Goal: Task Accomplishment & Management: Use online tool/utility

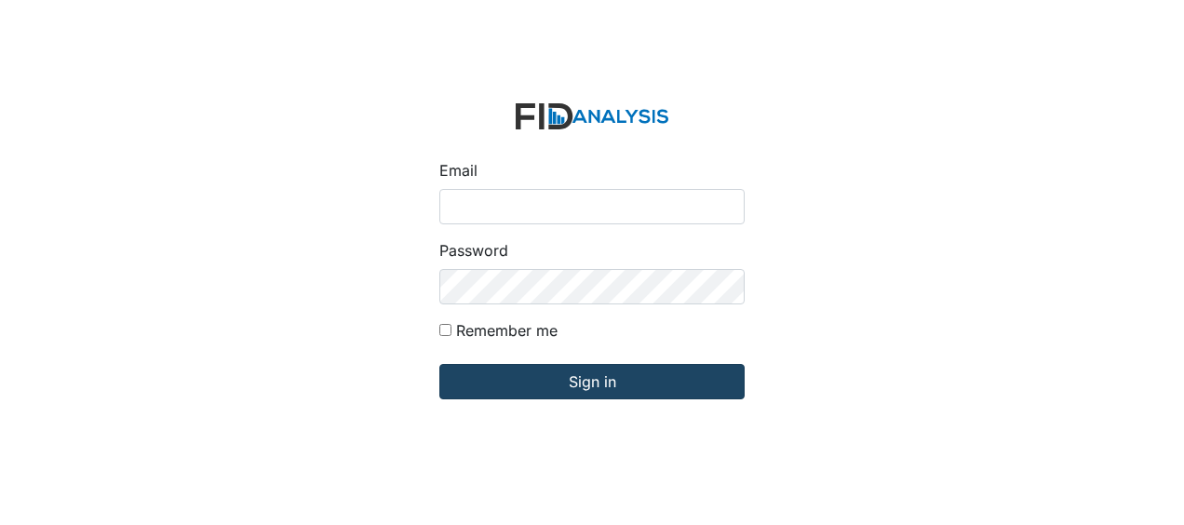
type input "Jbryant@lifeincorporated.com"
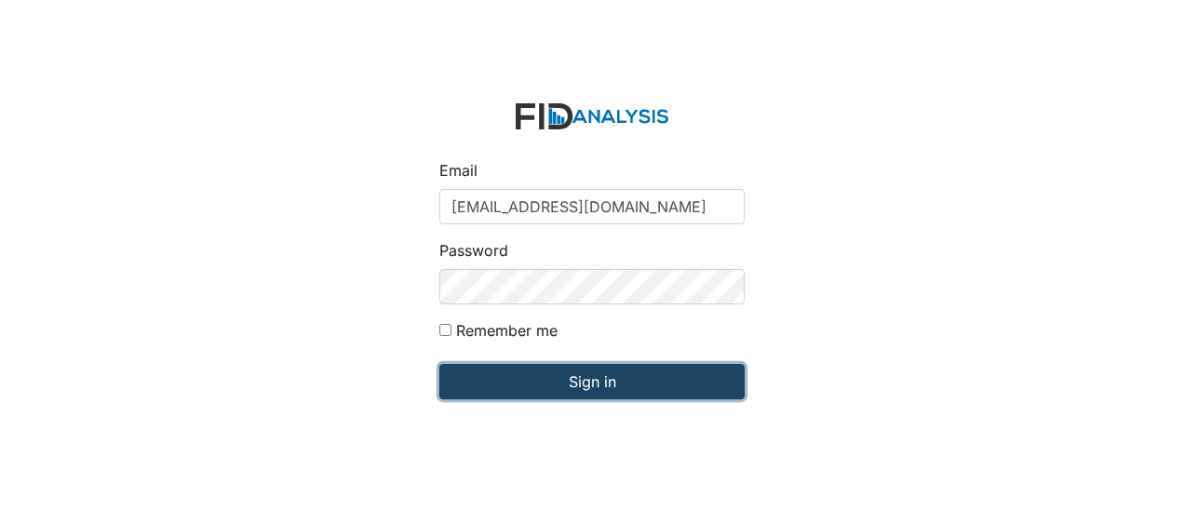
click at [605, 382] on input "Sign in" at bounding box center [591, 381] width 305 height 35
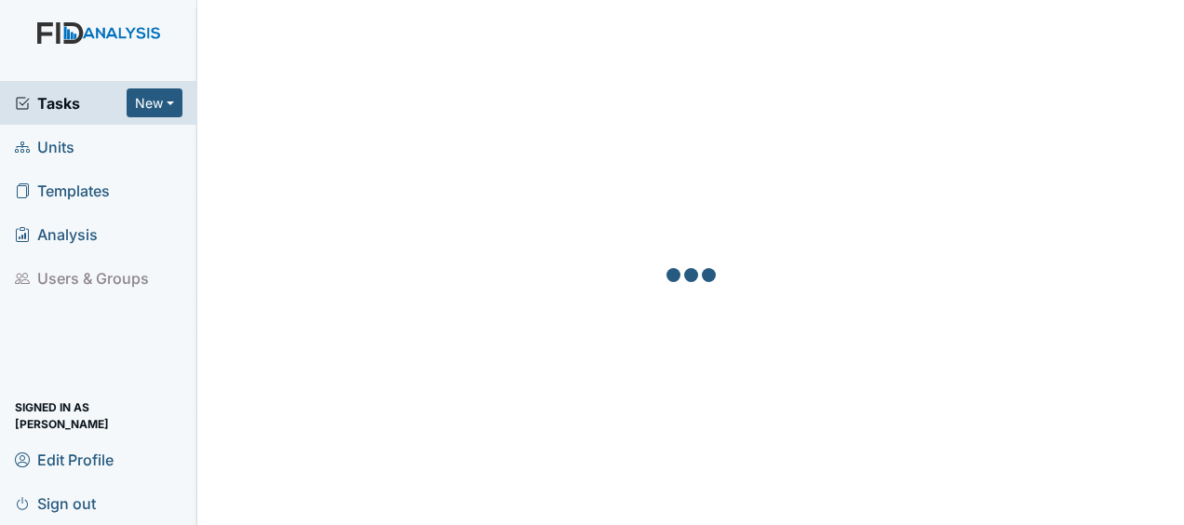
click at [63, 150] on span "Units" at bounding box center [45, 146] width 60 height 29
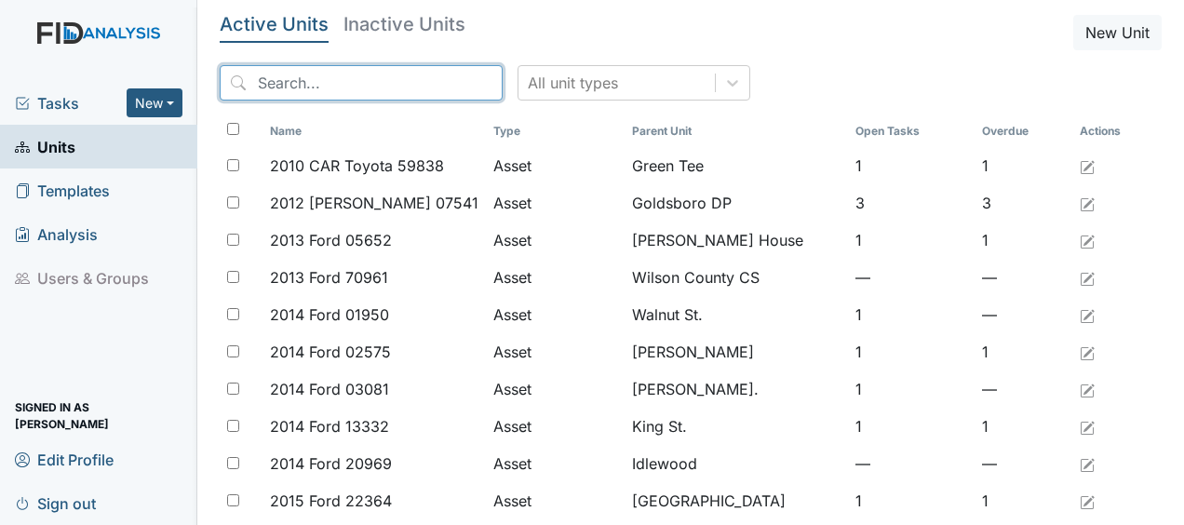
click at [278, 86] on input "search" at bounding box center [361, 82] width 283 height 35
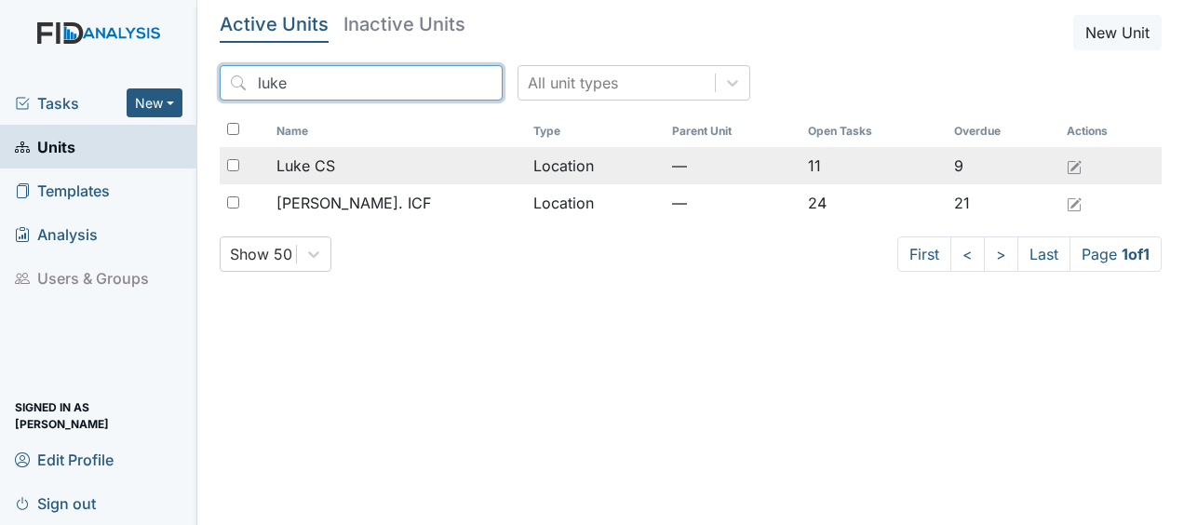
type input "luke"
click at [334, 167] on span "Luke CS" at bounding box center [305, 165] width 59 height 22
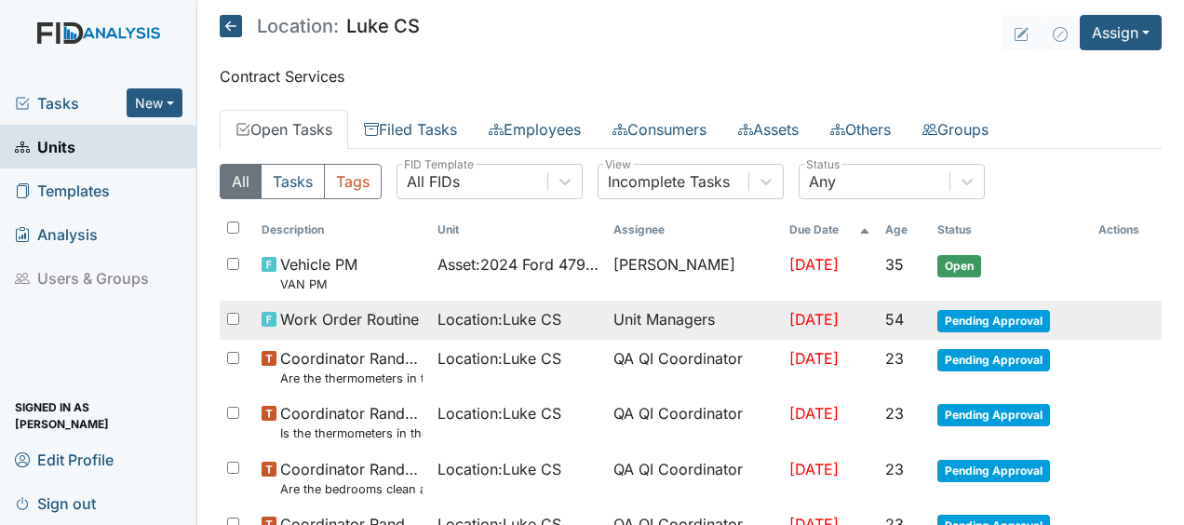
click at [668, 322] on td "Unit Managers" at bounding box center [694, 320] width 176 height 39
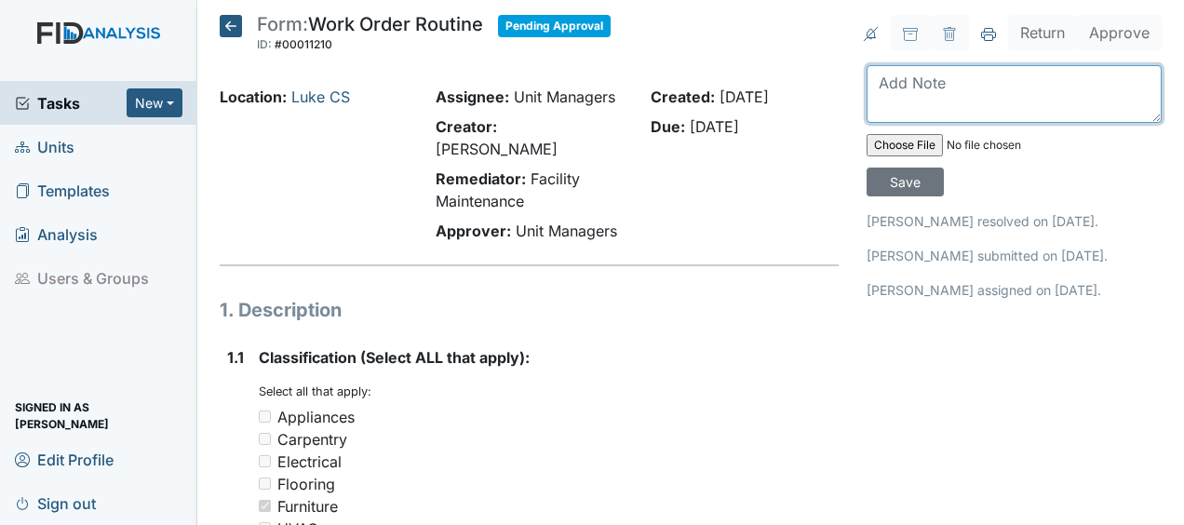
click at [894, 111] on textarea at bounding box center [1013, 94] width 295 height 58
type textarea "replaced mattress JB"
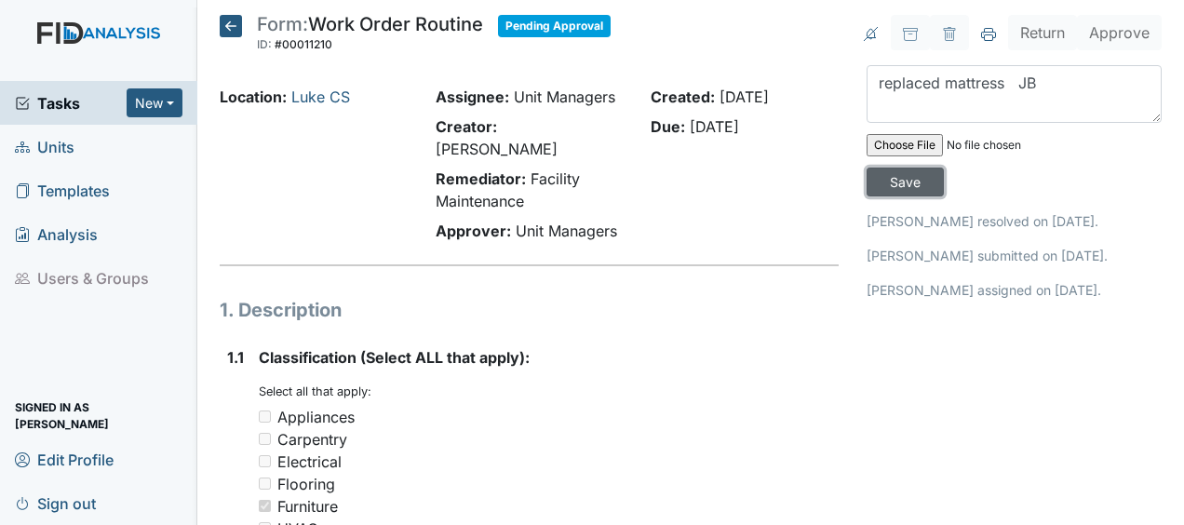
click at [906, 185] on input "Save" at bounding box center [904, 181] width 77 height 29
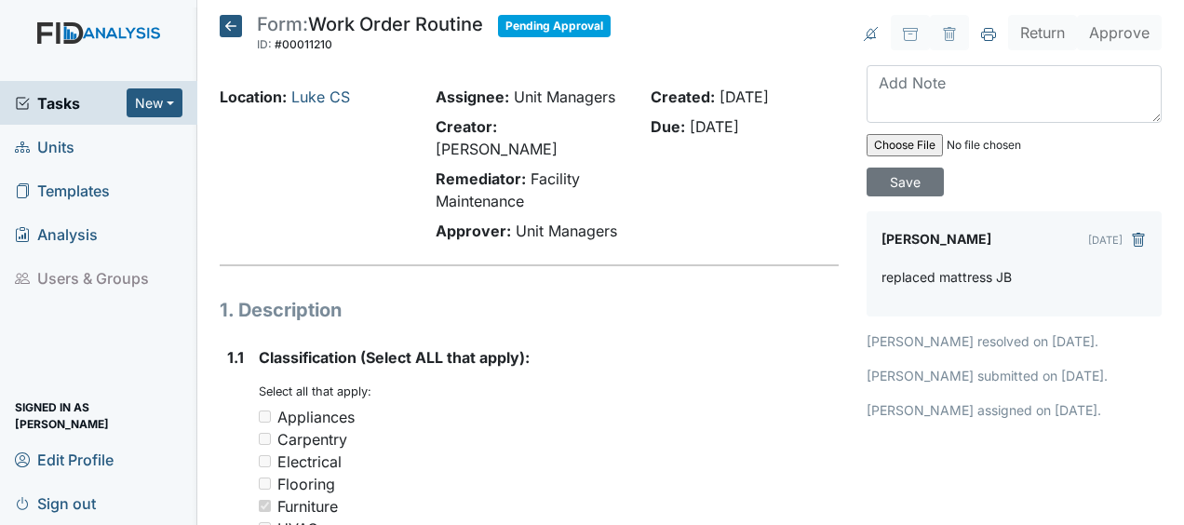
click at [230, 33] on icon at bounding box center [231, 26] width 22 height 22
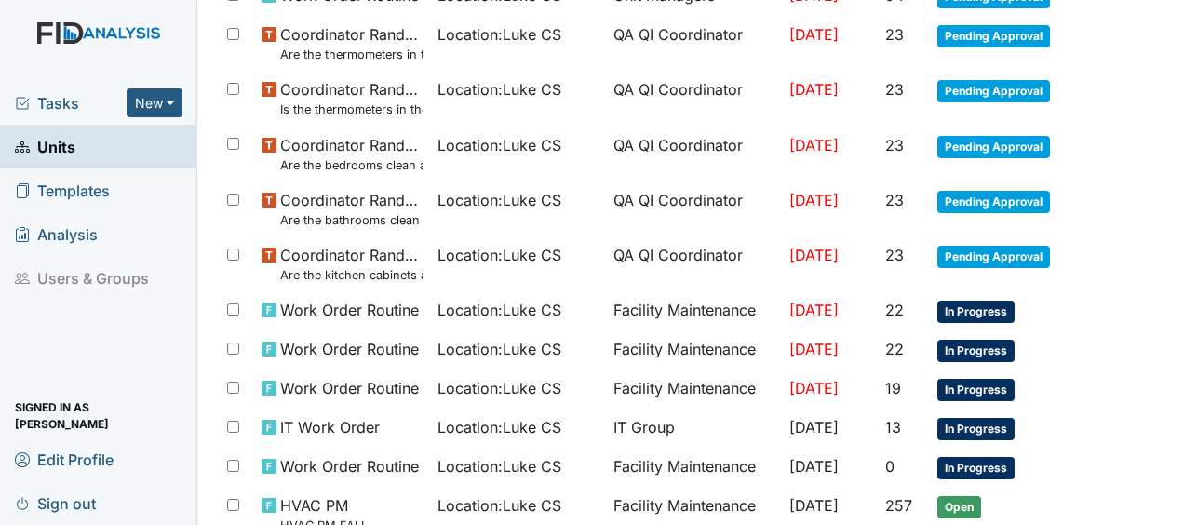
scroll to position [325, 0]
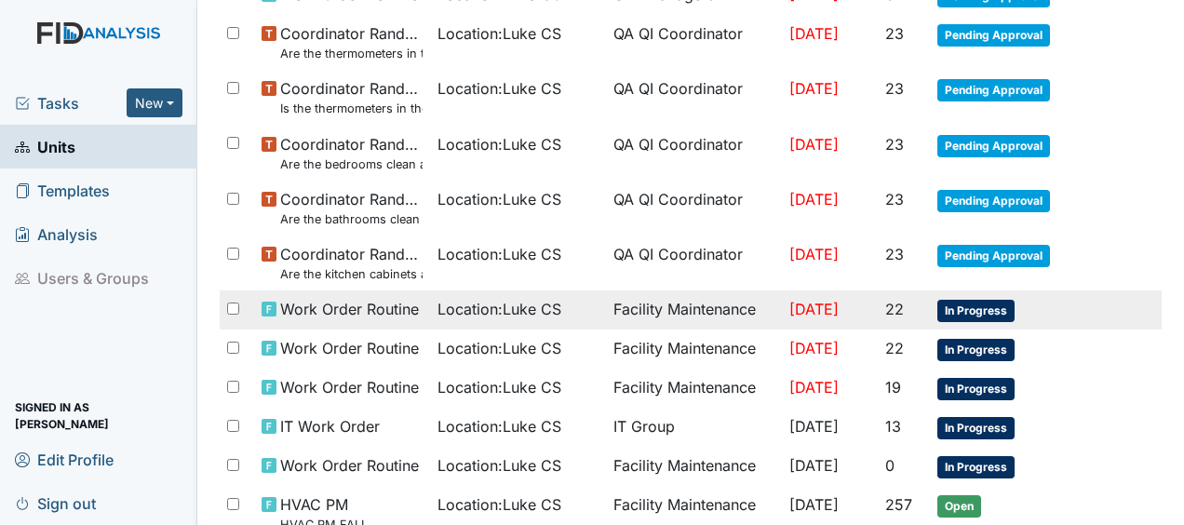
click at [329, 312] on span "Work Order Routine" at bounding box center [349, 309] width 139 height 22
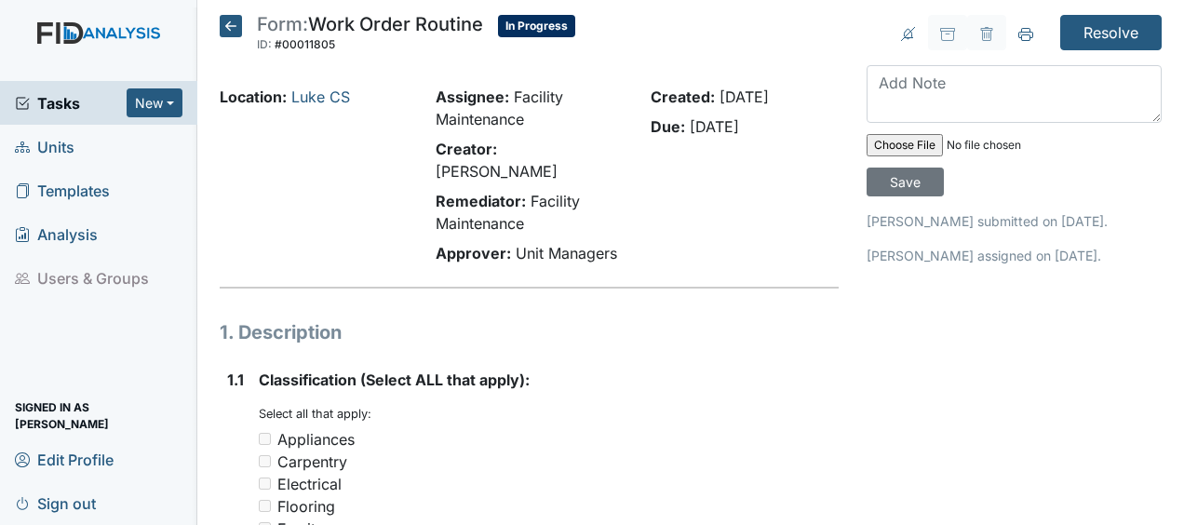
click at [227, 22] on icon at bounding box center [231, 26] width 22 height 22
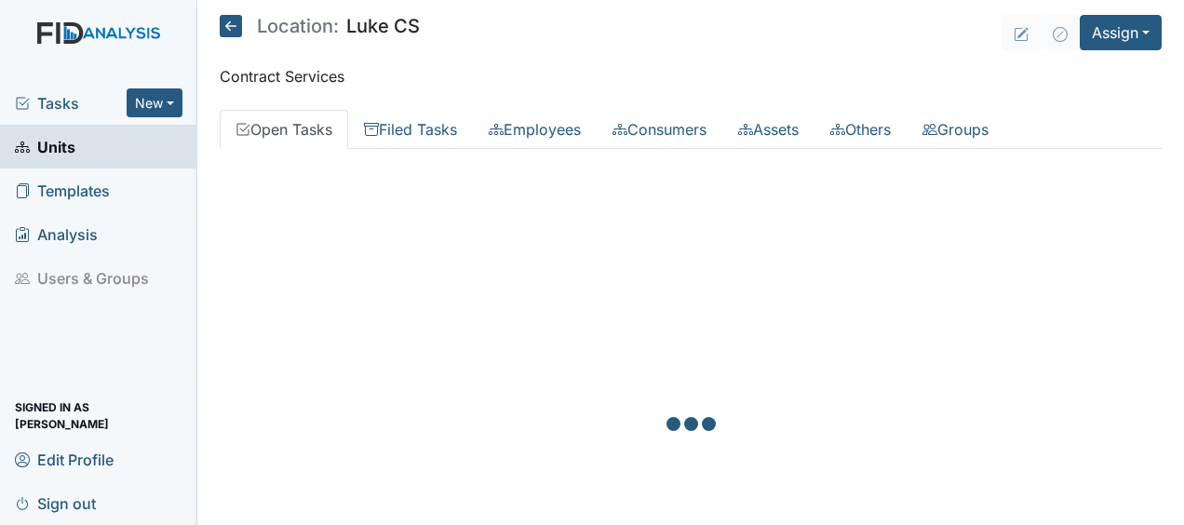
click at [444, 459] on div at bounding box center [691, 426] width 942 height 525
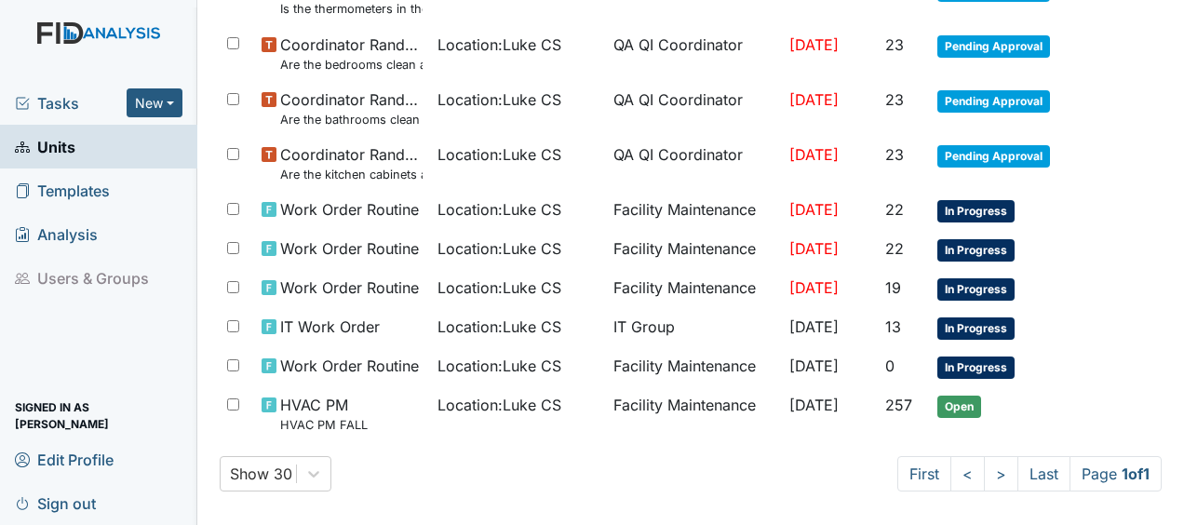
scroll to position [425, 0]
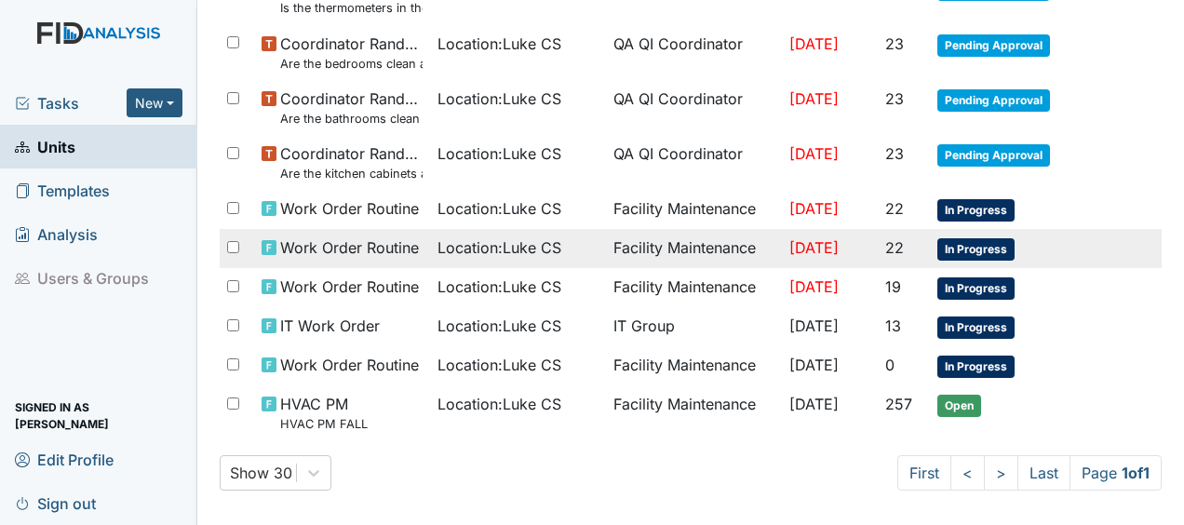
click at [353, 242] on span "Work Order Routine" at bounding box center [349, 247] width 139 height 22
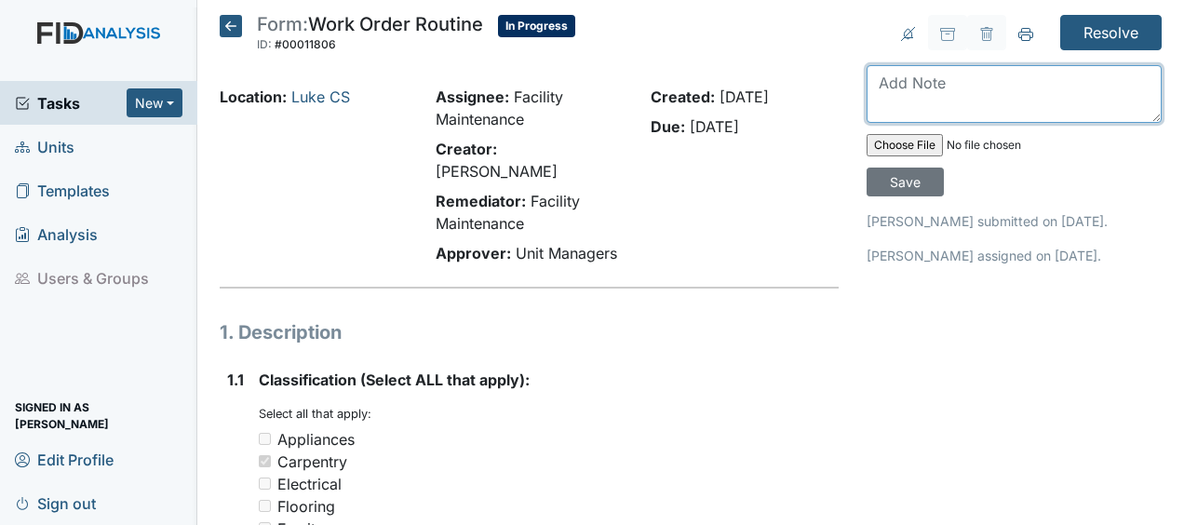
click at [887, 88] on textarea at bounding box center [1013, 94] width 295 height 58
type textarea "repaired cabinet JB"
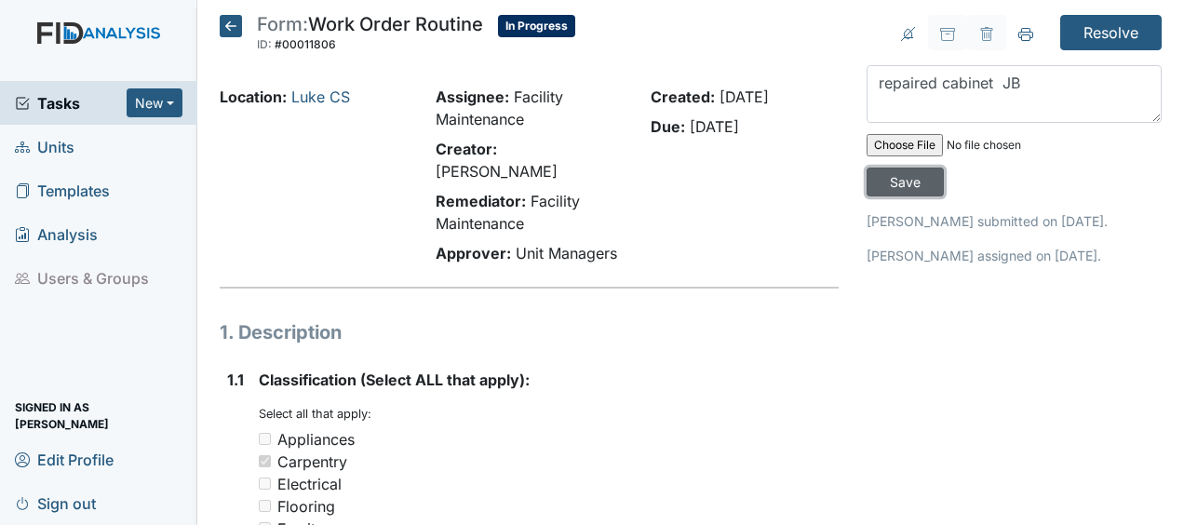
click at [892, 186] on input "Save" at bounding box center [904, 181] width 77 height 29
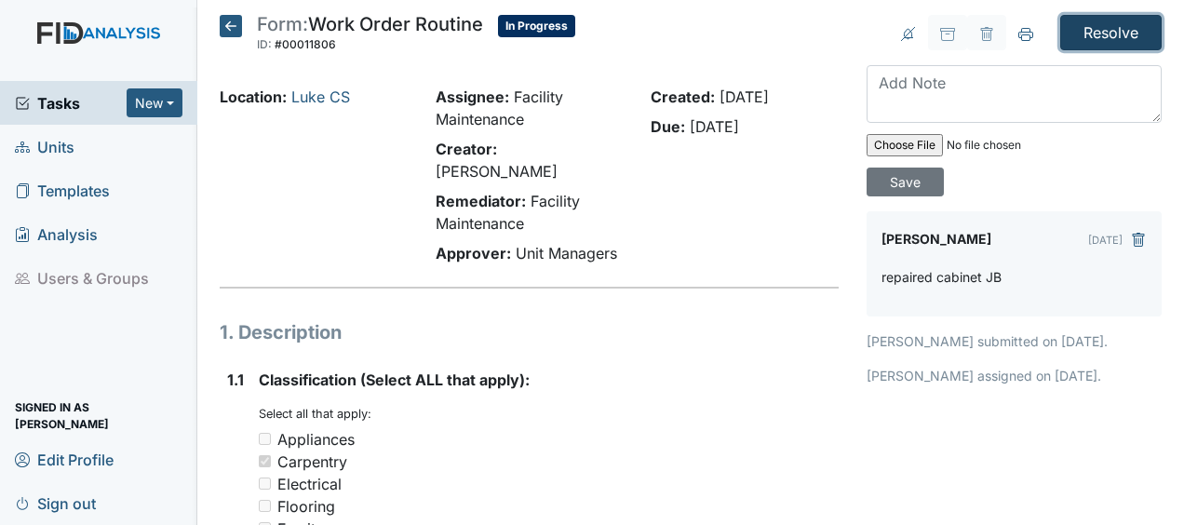
click at [1091, 37] on input "Resolve" at bounding box center [1110, 32] width 101 height 35
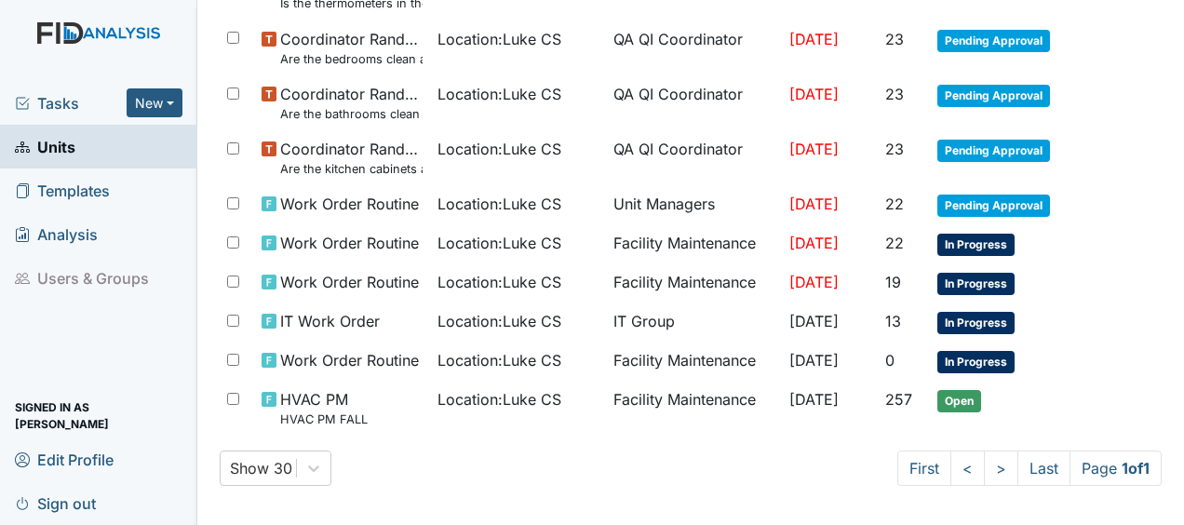
scroll to position [490, 0]
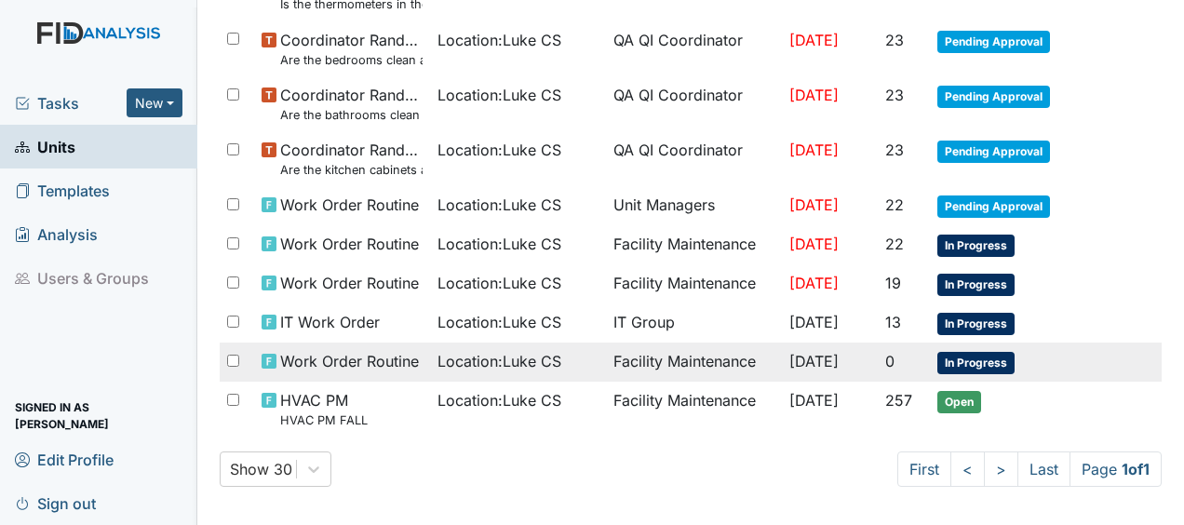
click at [713, 357] on td "Facility Maintenance" at bounding box center [694, 361] width 176 height 39
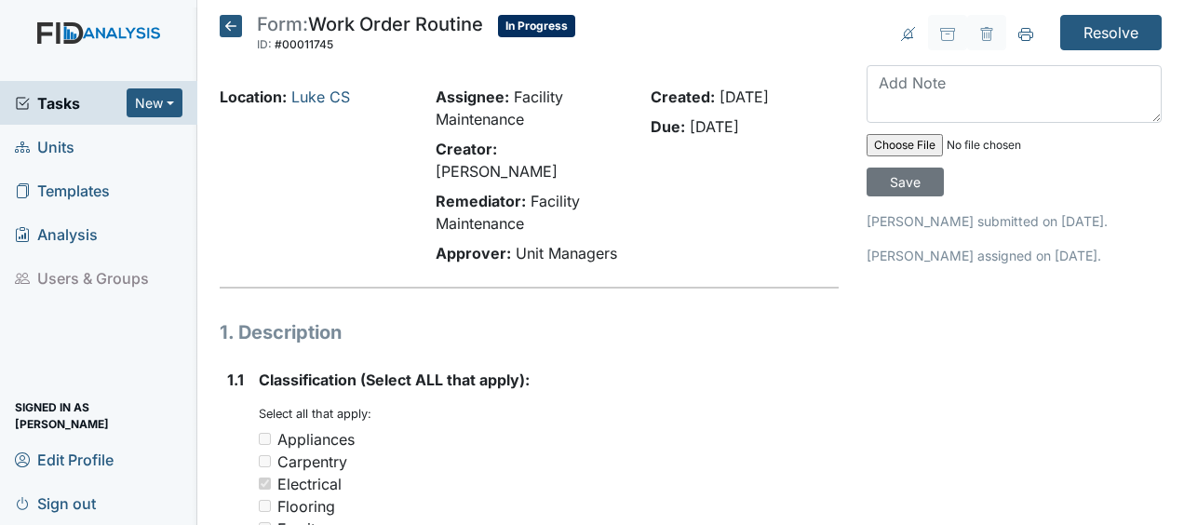
click at [236, 22] on icon at bounding box center [231, 26] width 22 height 22
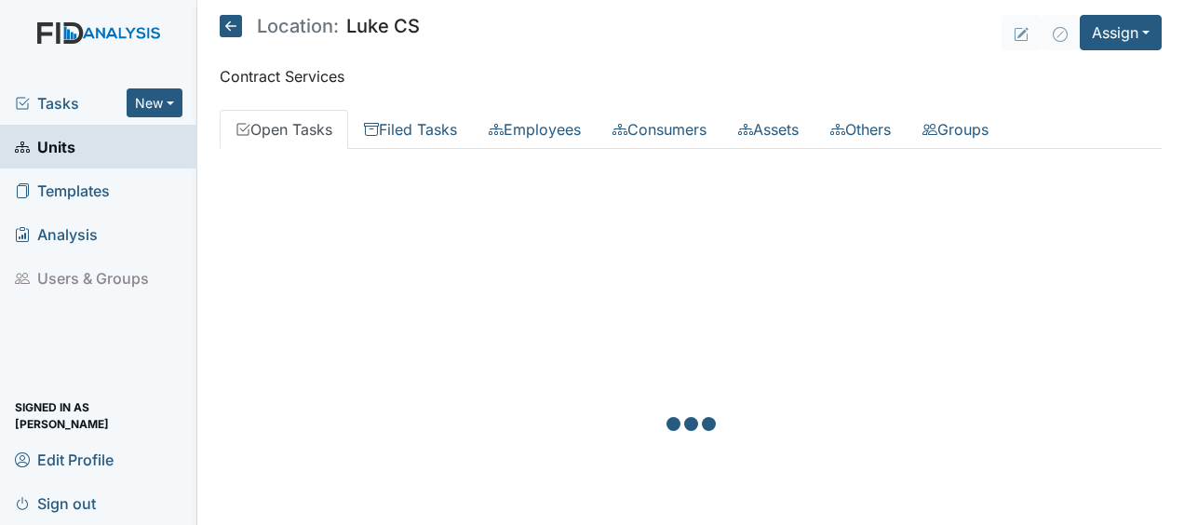
click at [236, 22] on icon at bounding box center [231, 26] width 22 height 22
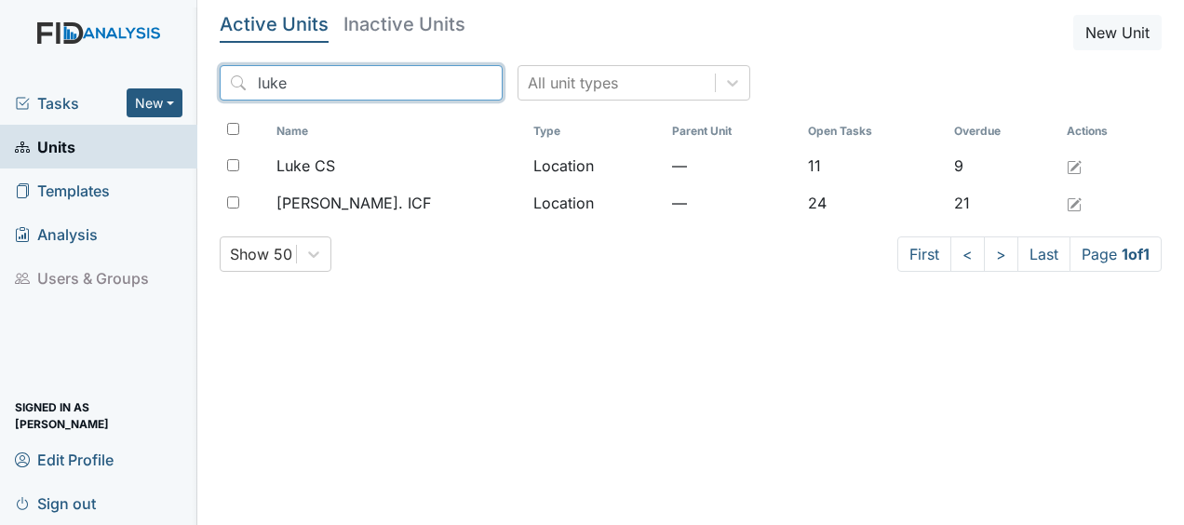
click at [449, 84] on input "luke" at bounding box center [361, 82] width 283 height 35
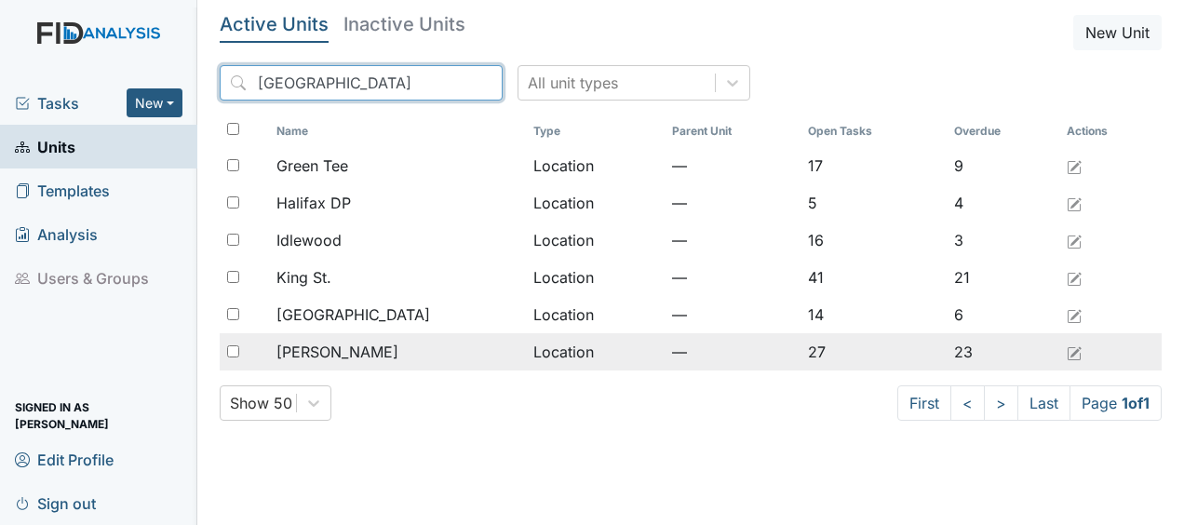
type input "halifax"
click at [526, 352] on td "Location" at bounding box center [595, 351] width 139 height 37
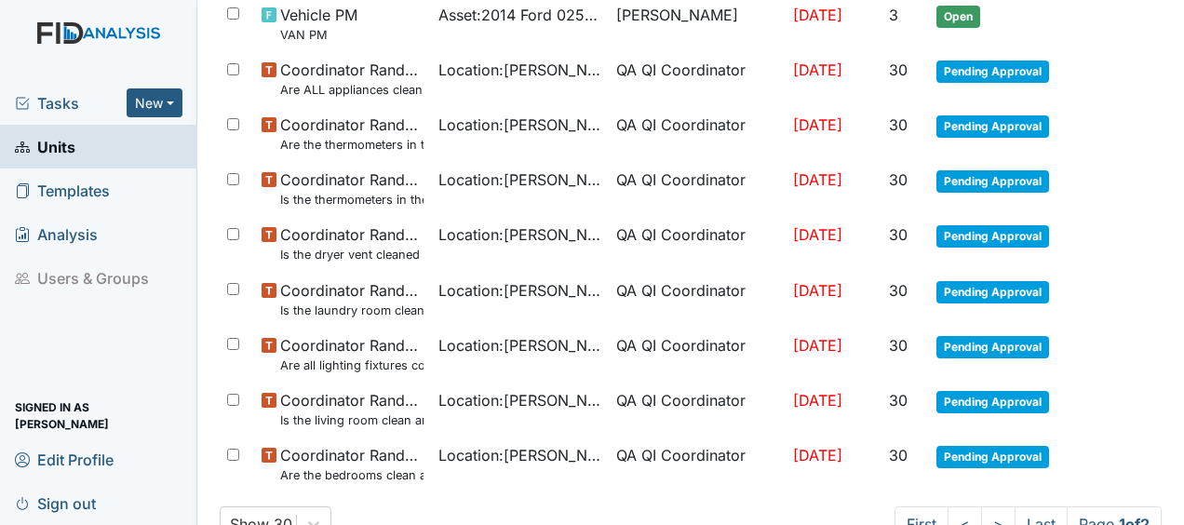
scroll to position [1433, 0]
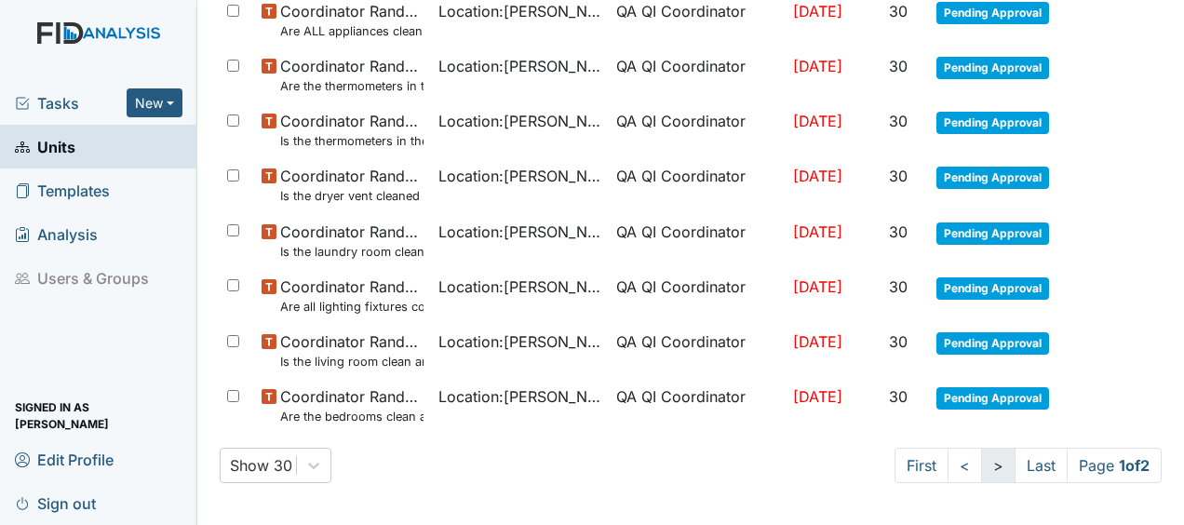
click at [981, 455] on link ">" at bounding box center [998, 465] width 34 height 35
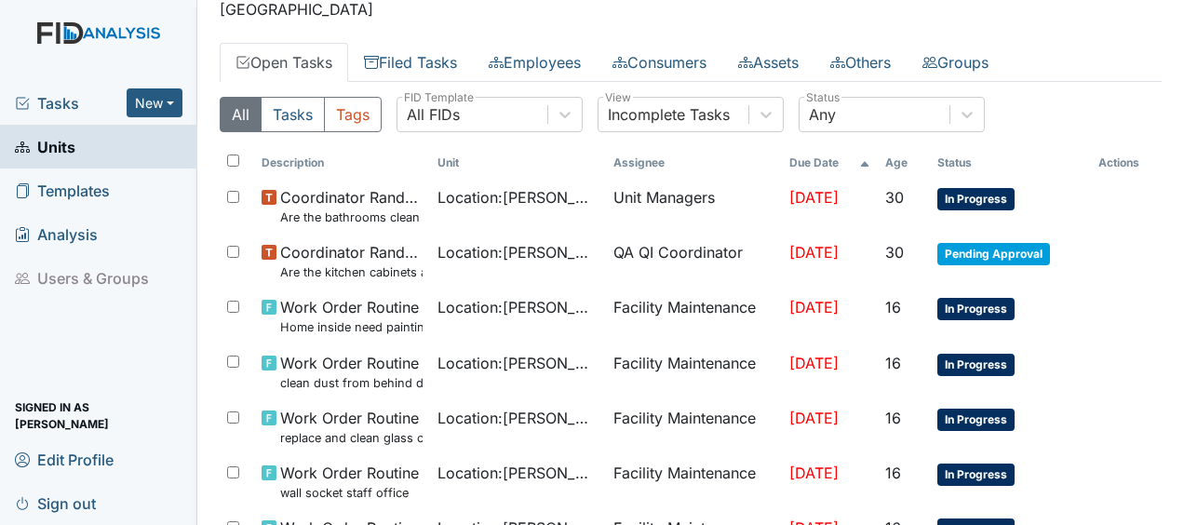
scroll to position [63, 0]
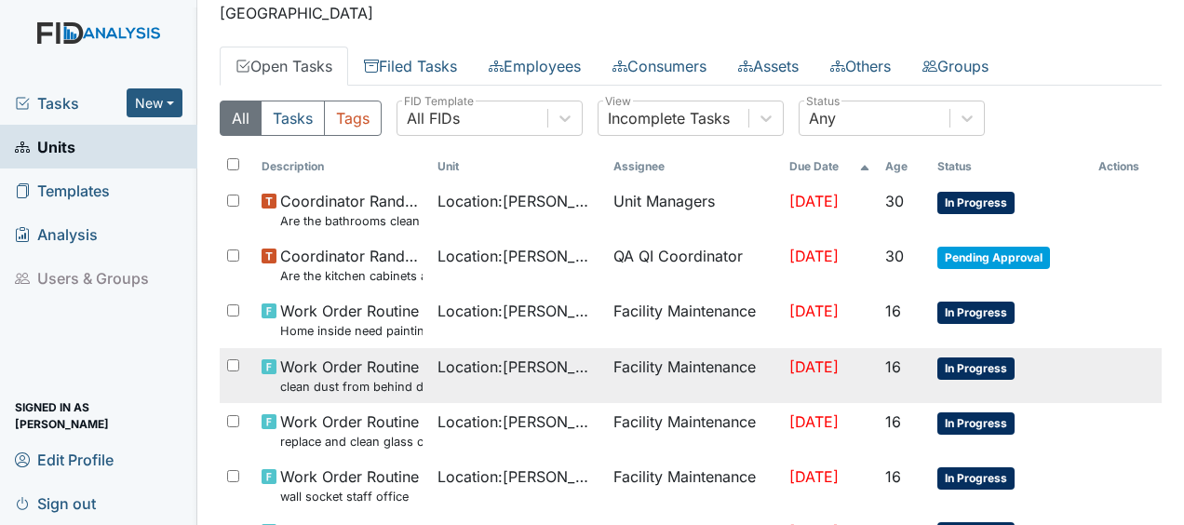
click at [960, 368] on span "In Progress" at bounding box center [975, 368] width 77 height 22
